Goal: Connect with others: Participate in discussion

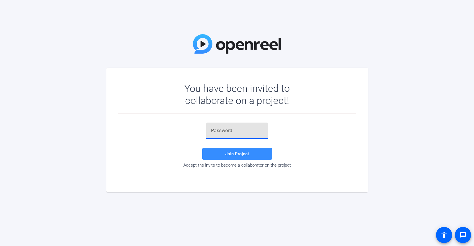
click at [234, 130] on input "text" at bounding box center [237, 130] width 52 height 7
click at [226, 134] on input "text" at bounding box center [237, 130] width 52 height 7
paste input "+d4ZIB"
type input "+d4ZIB"
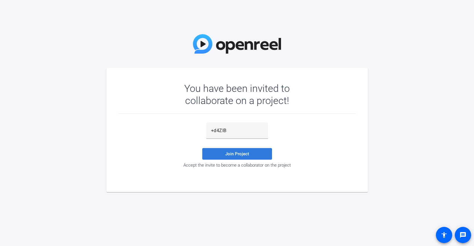
click at [222, 155] on span at bounding box center [237, 154] width 70 height 14
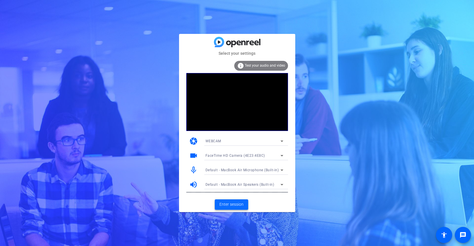
click at [230, 203] on span "Enter session" at bounding box center [231, 205] width 24 height 6
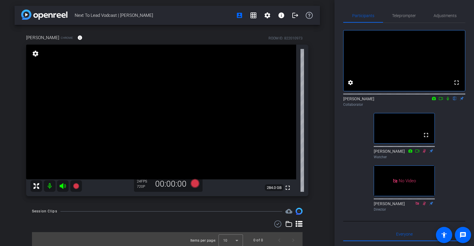
click at [447, 101] on icon at bounding box center [447, 99] width 5 height 4
click at [448, 101] on icon at bounding box center [447, 99] width 5 height 4
